Goal: Information Seeking & Learning: Understand process/instructions

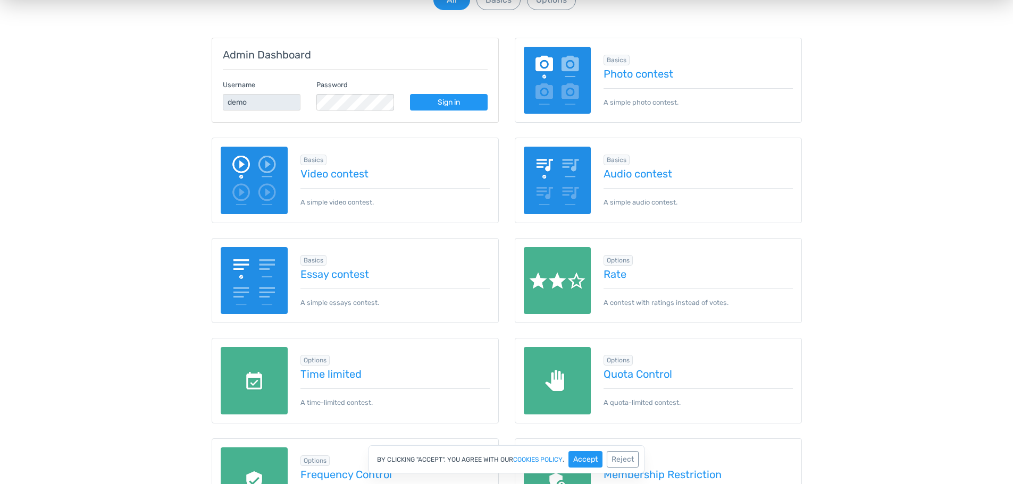
scroll to position [159, 0]
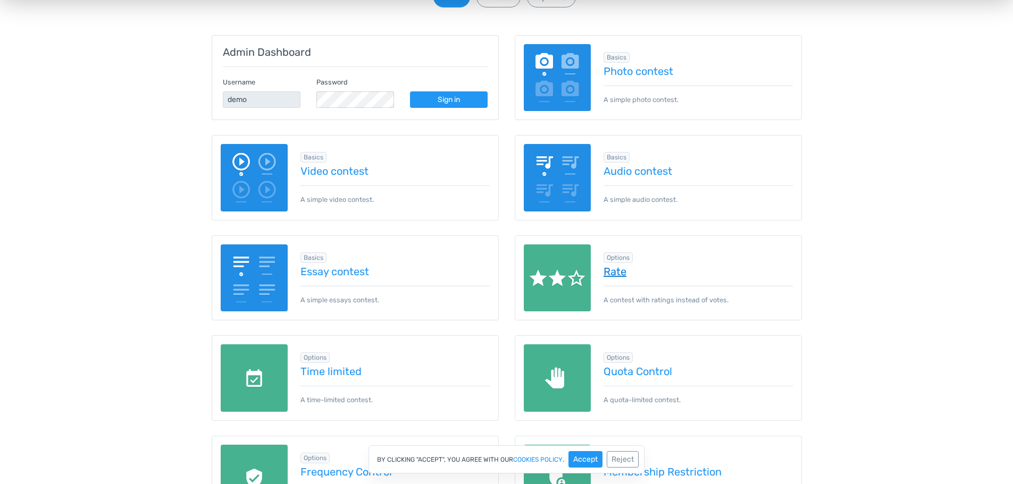
click at [609, 273] on link "Rate" at bounding box center [697, 272] width 189 height 12
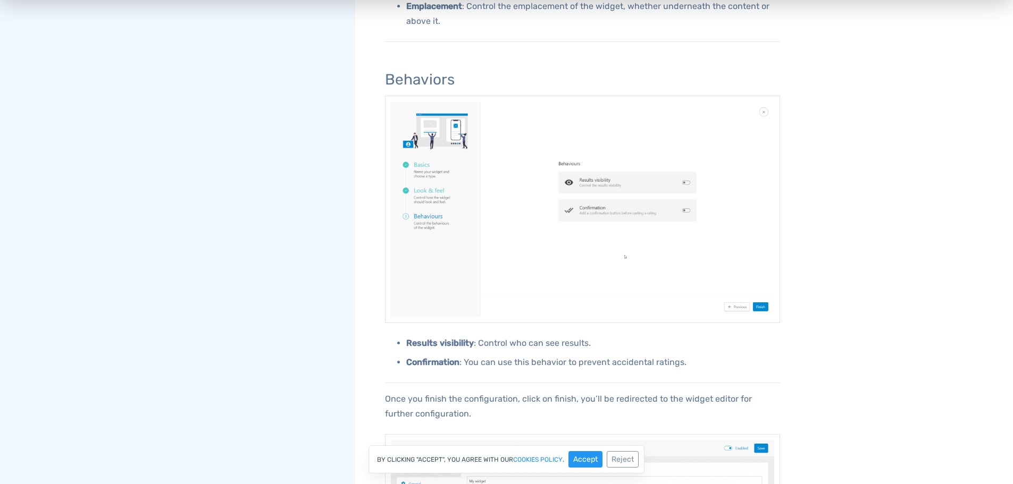
scroll to position [1472, 0]
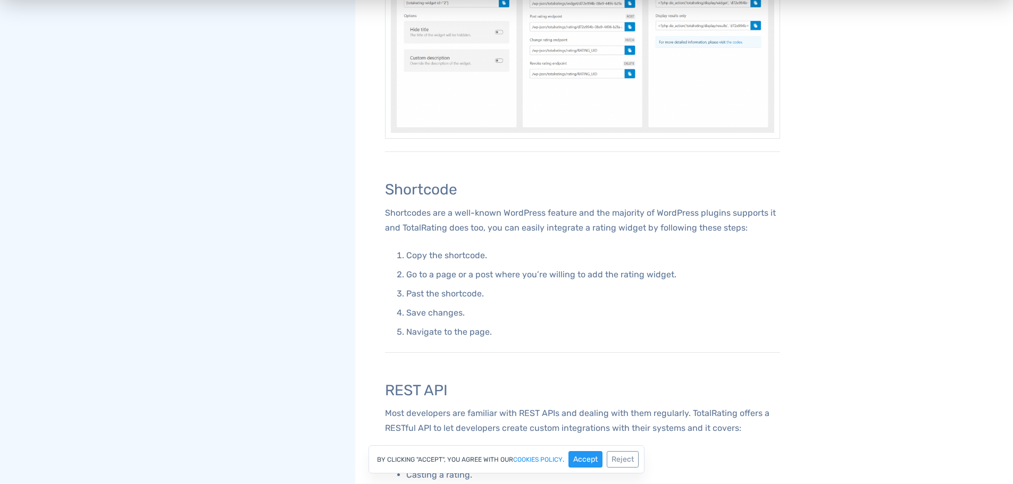
scroll to position [266, 0]
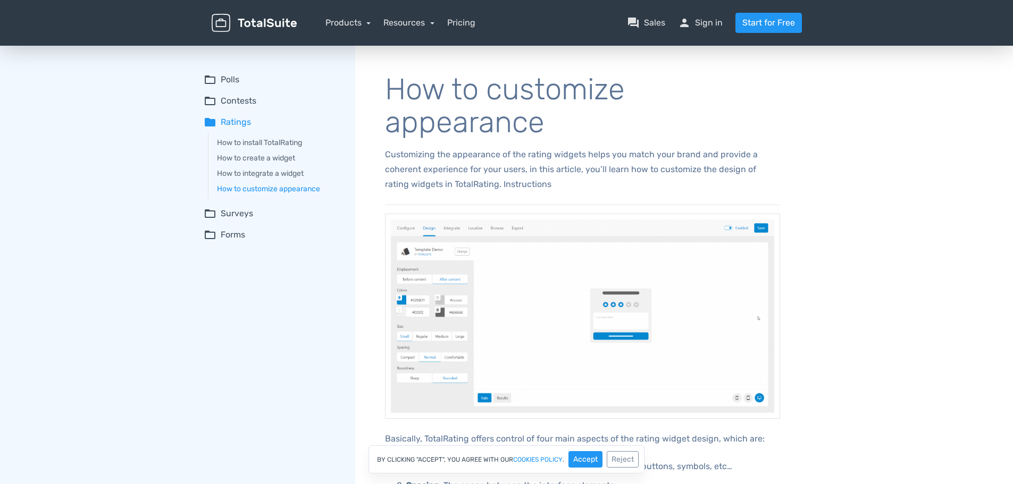
click at [234, 80] on summary "folder_open Polls" at bounding box center [272, 79] width 137 height 13
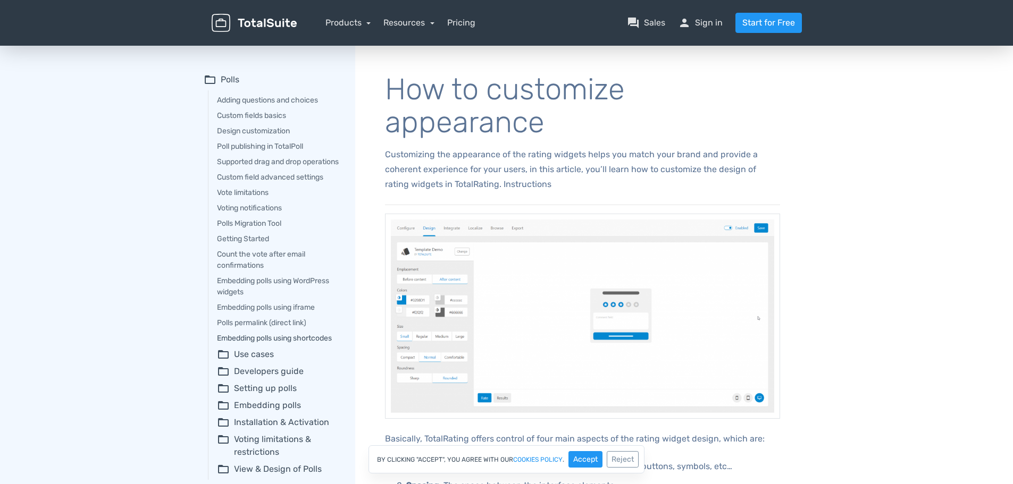
scroll to position [53, 0]
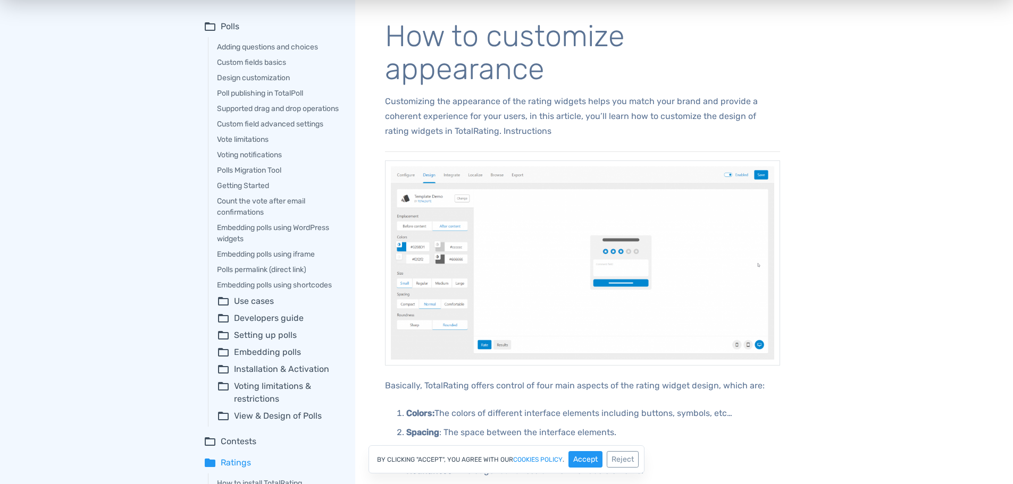
click at [253, 342] on summary "folder_open Setting up polls" at bounding box center [278, 335] width 123 height 13
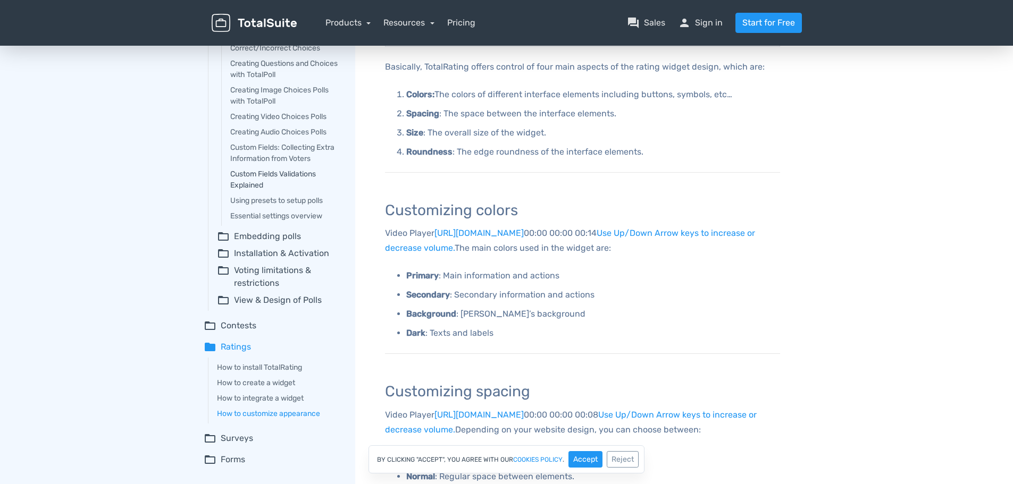
scroll to position [319, 0]
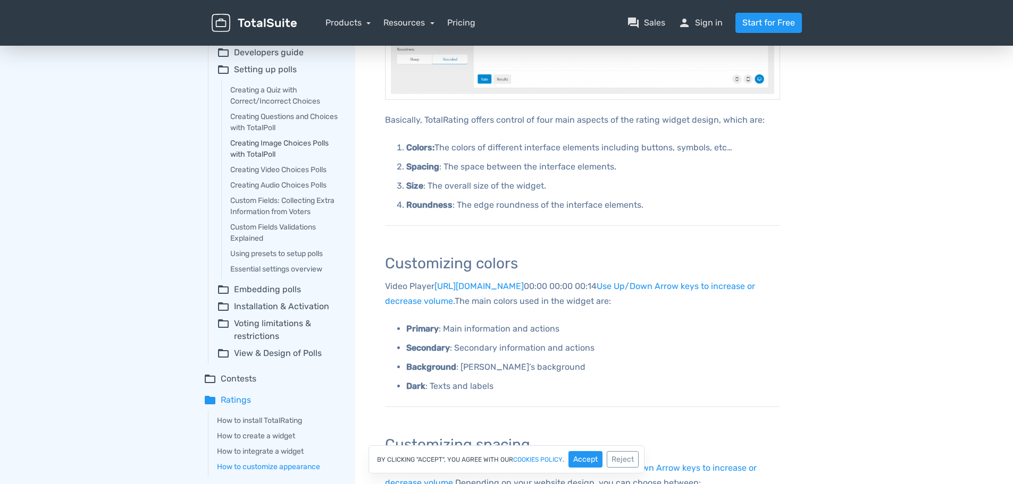
click at [254, 153] on link "Creating Image Choices Polls with TotalPoll" at bounding box center [285, 149] width 110 height 22
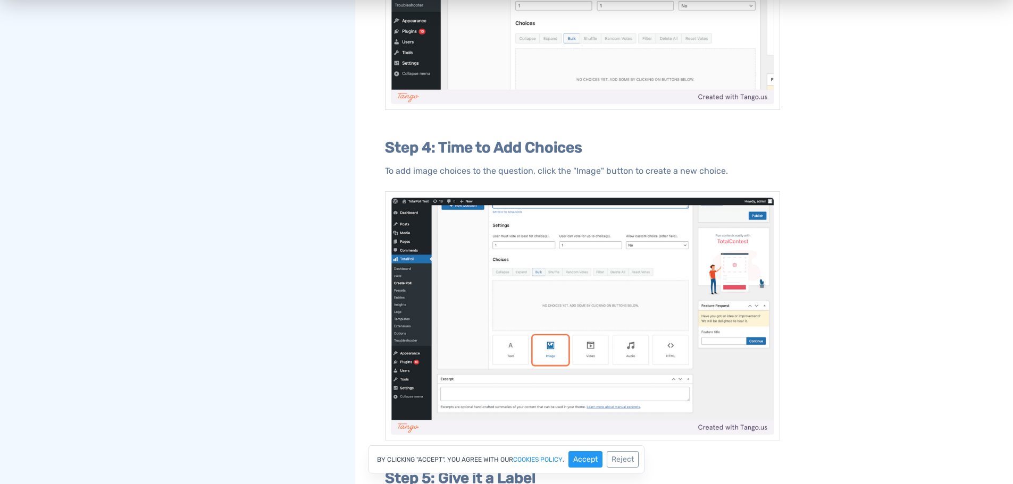
scroll to position [1116, 0]
